Goal: Information Seeking & Learning: Find specific fact

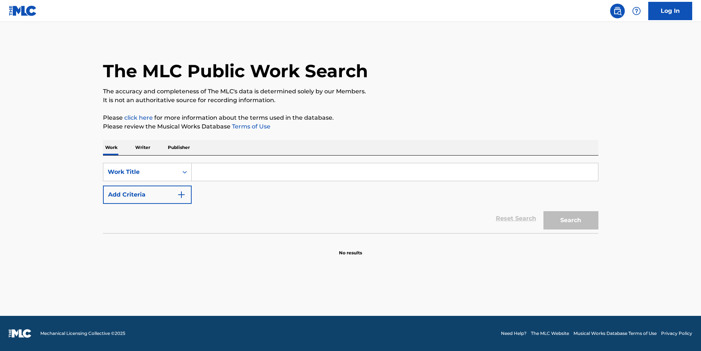
click at [220, 159] on div "SearchWithCriteriad8db3785-267c-426d-b105-3be5d65acc0b Work Title Add Criteria …" at bounding box center [350, 195] width 495 height 78
click at [219, 171] on input "Search Form" at bounding box center [395, 172] width 406 height 18
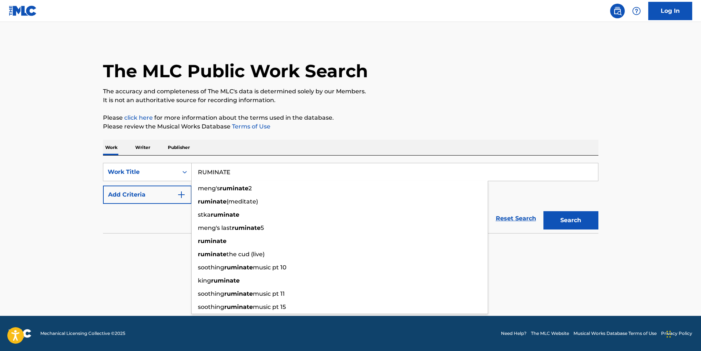
type input "RUMINATE"
drag, startPoint x: 472, startPoint y: 108, endPoint x: 347, endPoint y: 144, distance: 129.9
click at [470, 107] on div "The MLC Public Work Search The accuracy and completeness of The MLC's data is d…" at bounding box center [350, 148] width 513 height 216
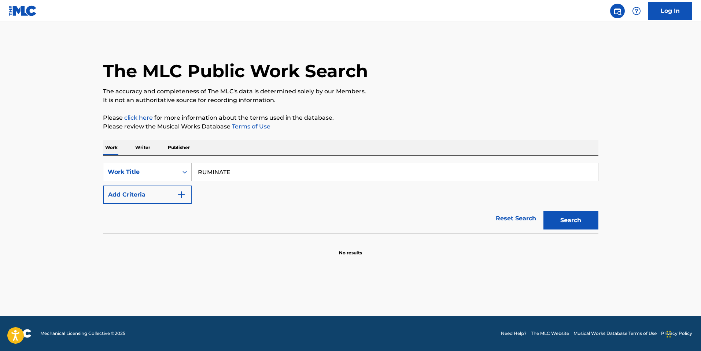
drag, startPoint x: 150, startPoint y: 208, endPoint x: 158, endPoint y: 199, distance: 12.2
click at [151, 208] on div "Reset Search Search" at bounding box center [350, 218] width 495 height 29
click at [158, 199] on button "Add Criteria" at bounding box center [147, 195] width 89 height 18
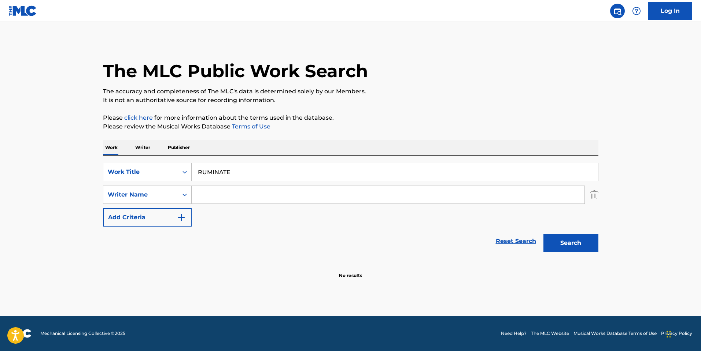
click at [215, 200] on input "Search Form" at bounding box center [388, 195] width 393 height 18
paste input "[PERSON_NAME]"
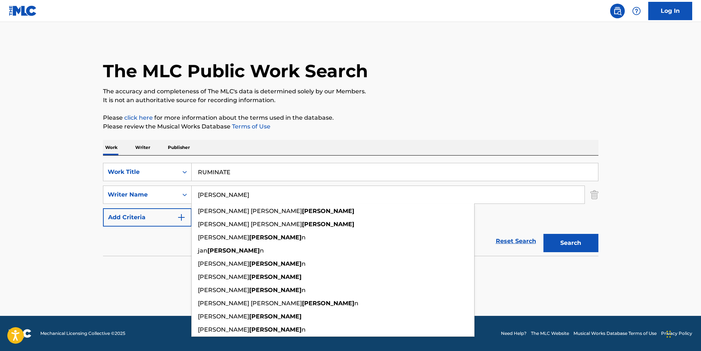
type input "[PERSON_NAME]"
click at [557, 239] on button "Search" at bounding box center [570, 243] width 55 height 18
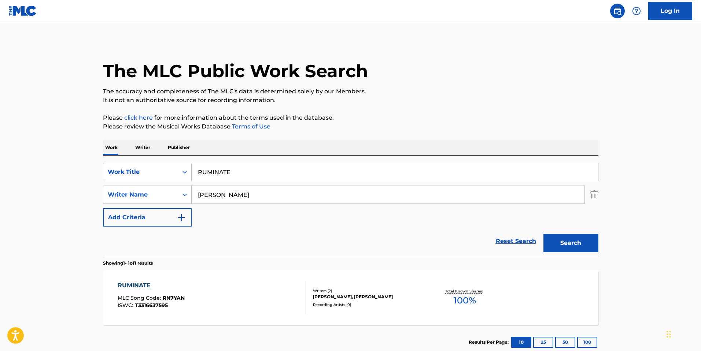
click at [215, 300] on div "RUMINATE MLC Song Code : RN7YAN ISWC : T3316637595" at bounding box center [212, 297] width 188 height 33
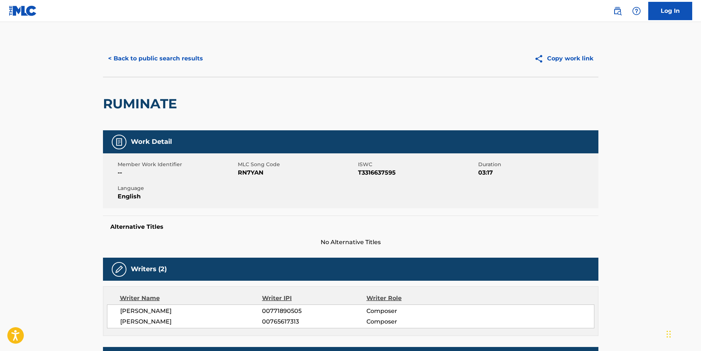
click at [132, 95] on div "RUMINATE" at bounding box center [142, 103] width 78 height 53
click at [128, 104] on h2 "RUMINATE" at bounding box center [142, 104] width 78 height 16
copy h2 "RUMINATE"
drag, startPoint x: 133, startPoint y: 0, endPoint x: 376, endPoint y: 171, distance: 297.2
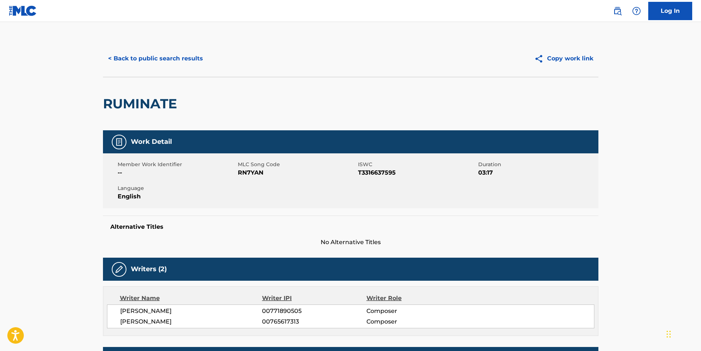
click at [376, 171] on span "T3316637595" at bounding box center [417, 173] width 118 height 9
copy span "T3316637595"
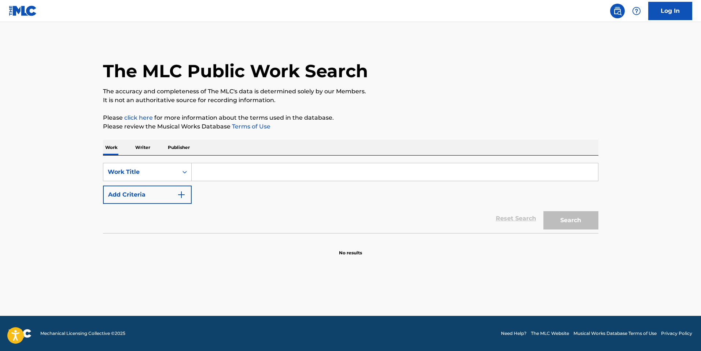
click at [318, 160] on div "SearchWithCriteria850763da-b751-4bf4-b362-bfc29596b1a7 Work Title Add Criteria …" at bounding box center [350, 195] width 495 height 78
click at [300, 182] on div "SearchWithCriteria850763da-b751-4bf4-b362-bfc29596b1a7 Work Title Add Criteria" at bounding box center [350, 183] width 495 height 41
click at [308, 175] on input "Search Form" at bounding box center [395, 172] width 406 height 18
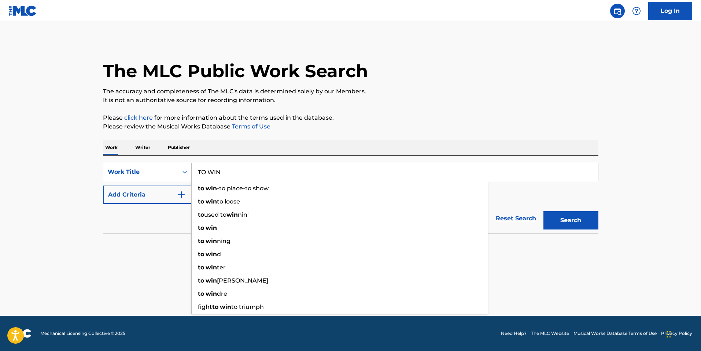
type input "TO WIN"
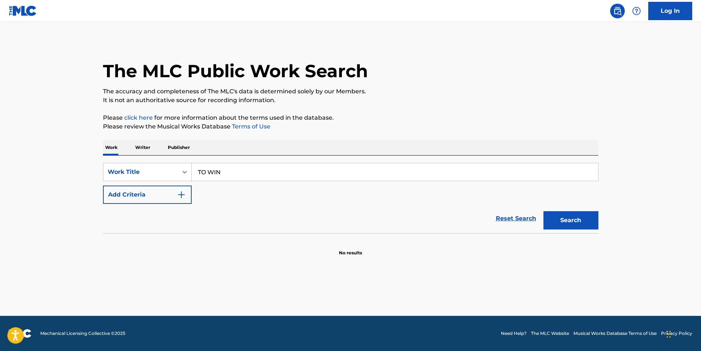
drag, startPoint x: 114, startPoint y: 236, endPoint x: 138, endPoint y: 206, distance: 38.1
click at [114, 234] on section at bounding box center [350, 235] width 495 height 4
click at [147, 191] on button "Add Criteria" at bounding box center [147, 195] width 89 height 18
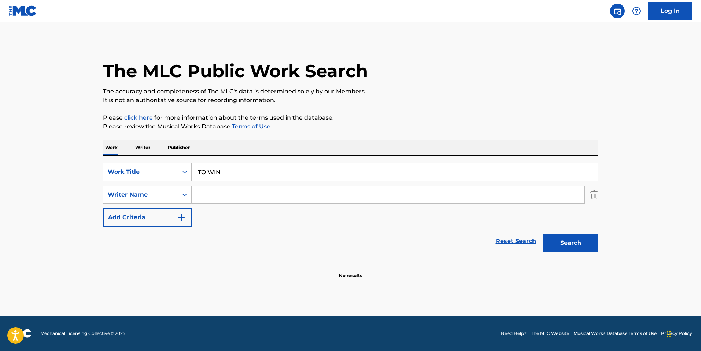
click at [234, 201] on input "Search Form" at bounding box center [388, 195] width 393 height 18
paste input "Levesque"
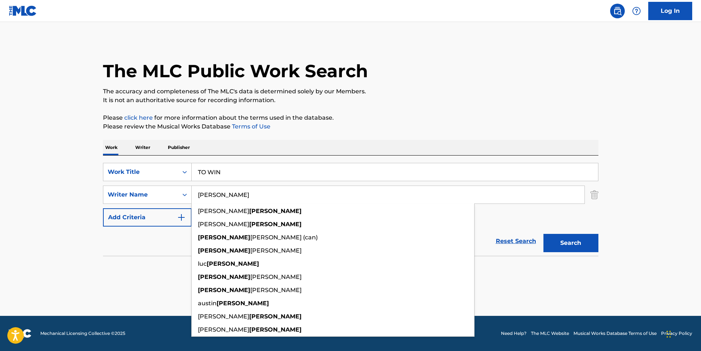
type input "Levesque"
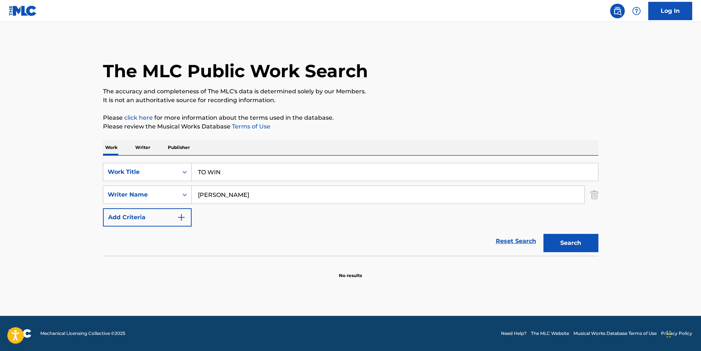
click at [579, 239] on button "Search" at bounding box center [570, 243] width 55 height 18
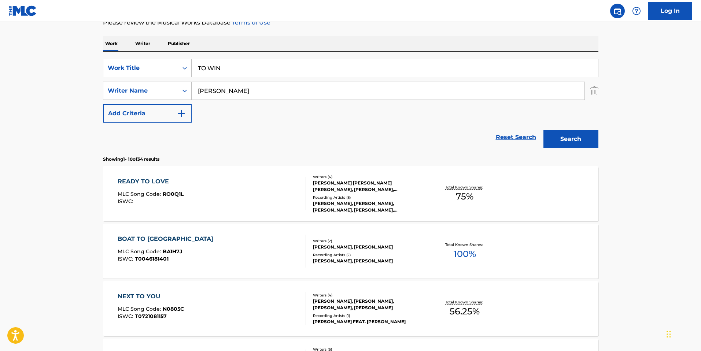
scroll to position [110, 0]
